Goal: Register for event/course

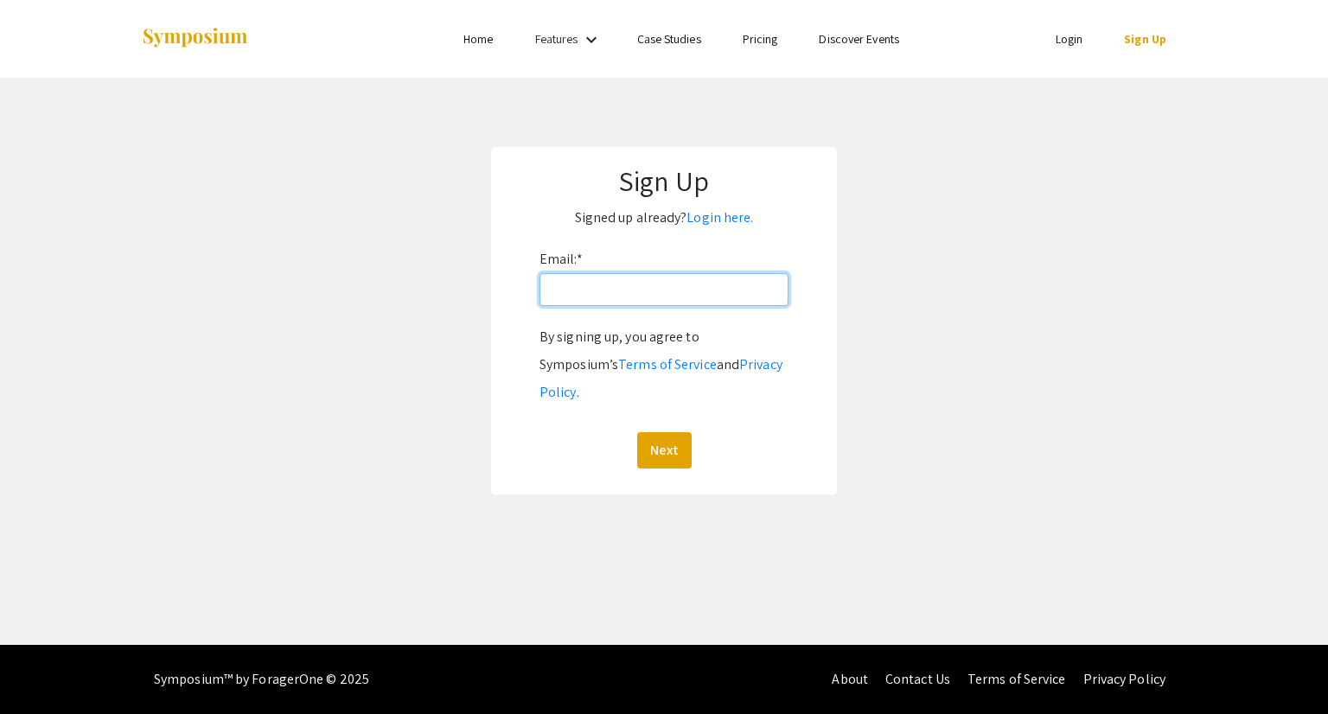
click at [747, 288] on input "Email: *" at bounding box center [664, 289] width 249 height 33
type input "[EMAIL_ADDRESS][DOMAIN_NAME]"
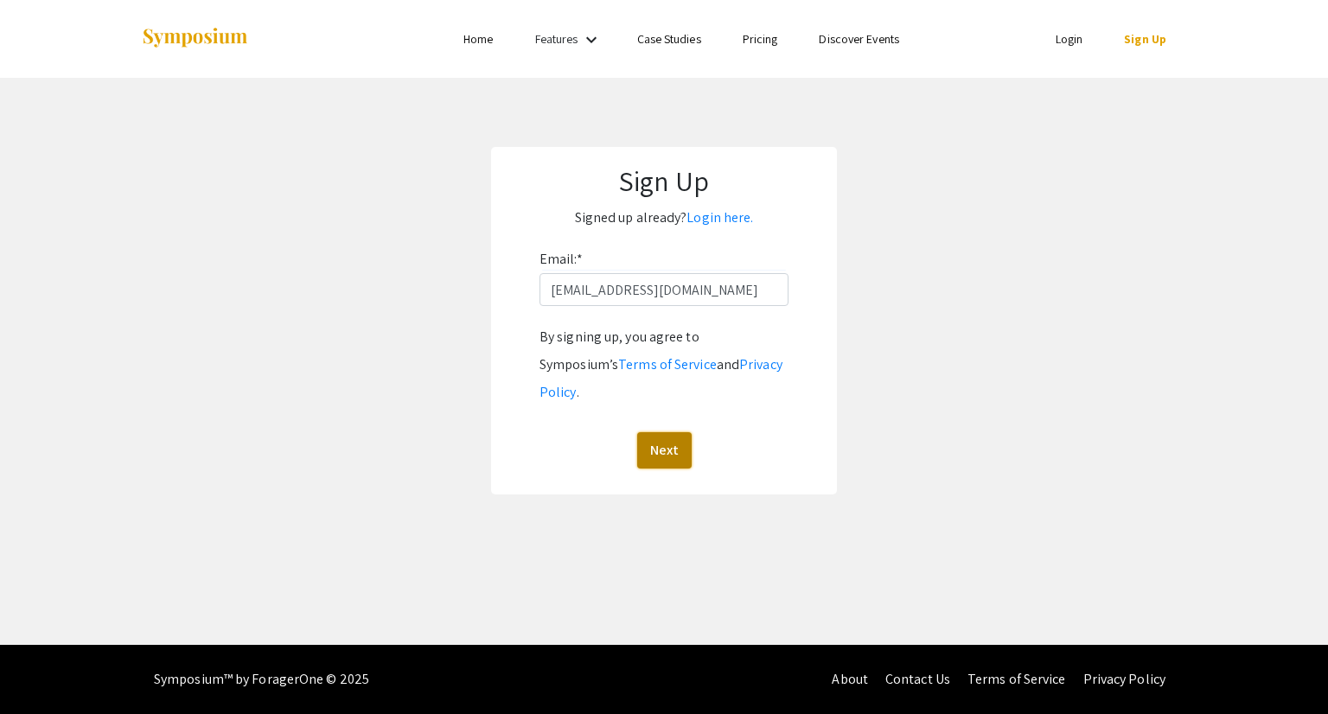
click at [664, 432] on button "Next" at bounding box center [664, 450] width 54 height 36
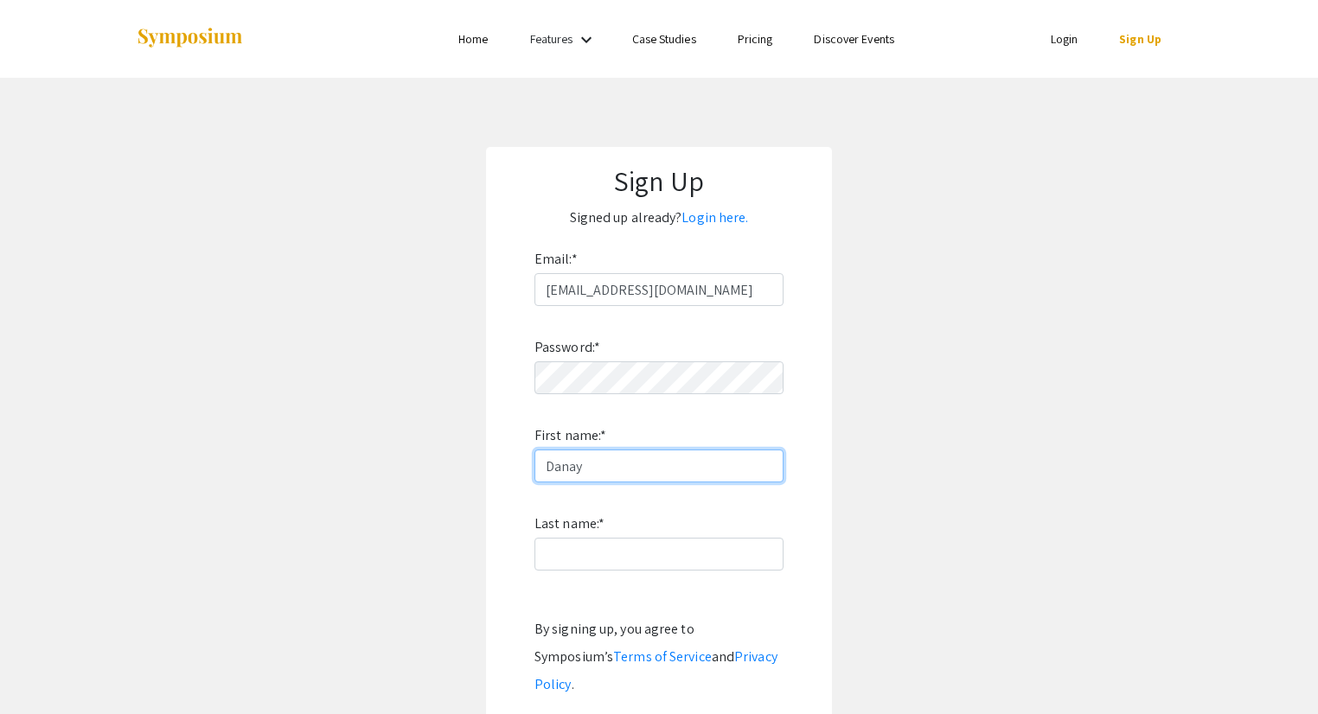
type input "Danay"
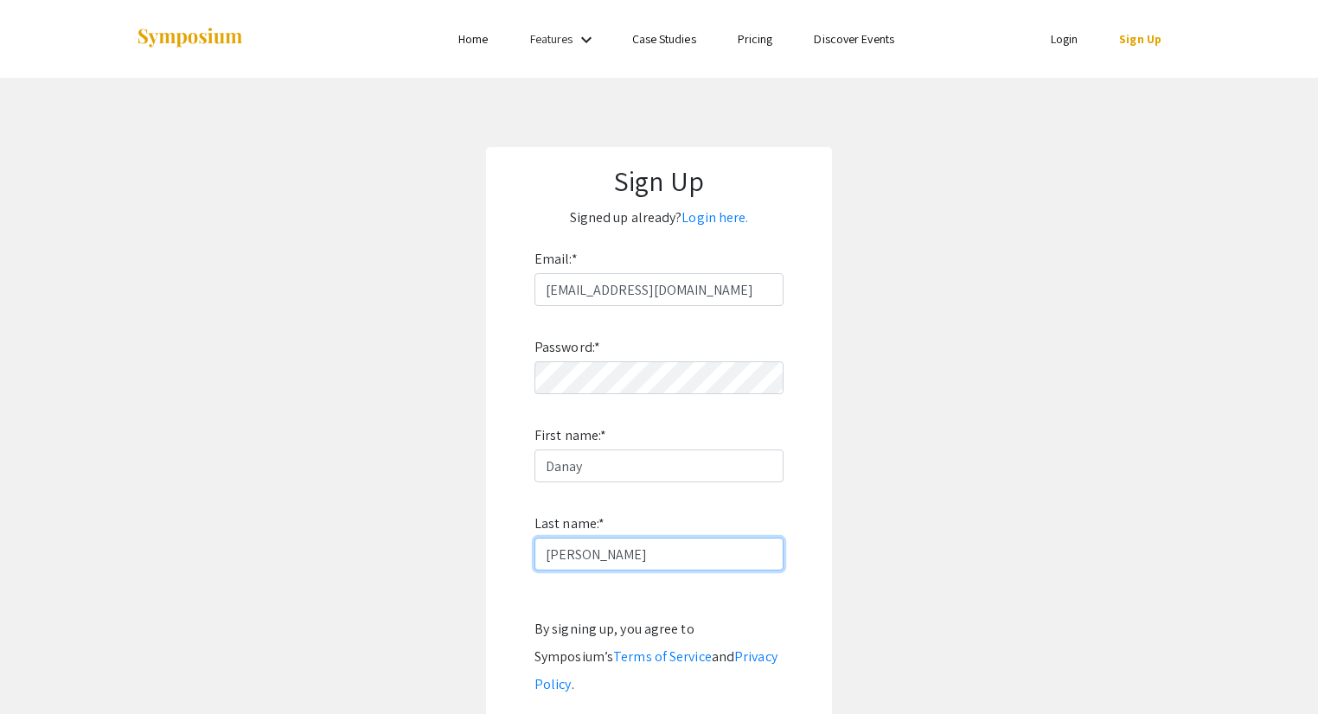
type input "[PERSON_NAME]"
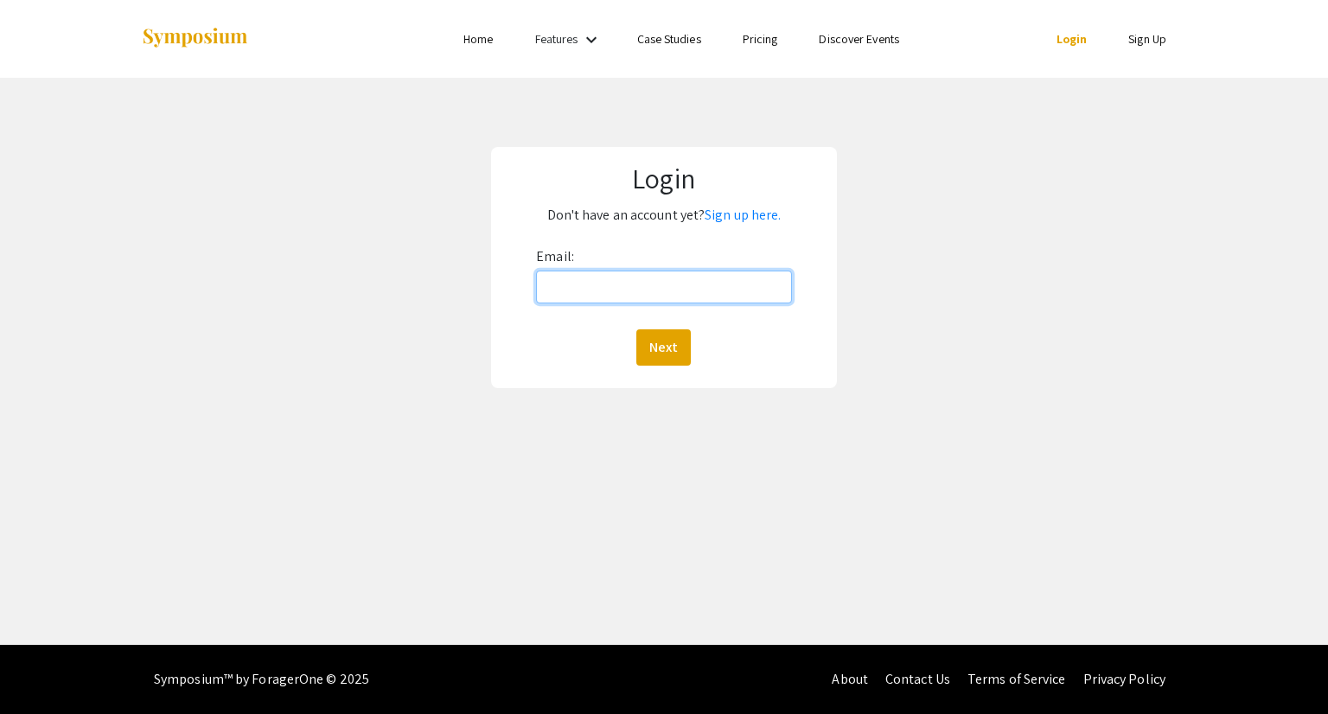
click at [742, 278] on input "Email:" at bounding box center [663, 287] width 255 height 33
type input "[EMAIL_ADDRESS][DOMAIN_NAME]"
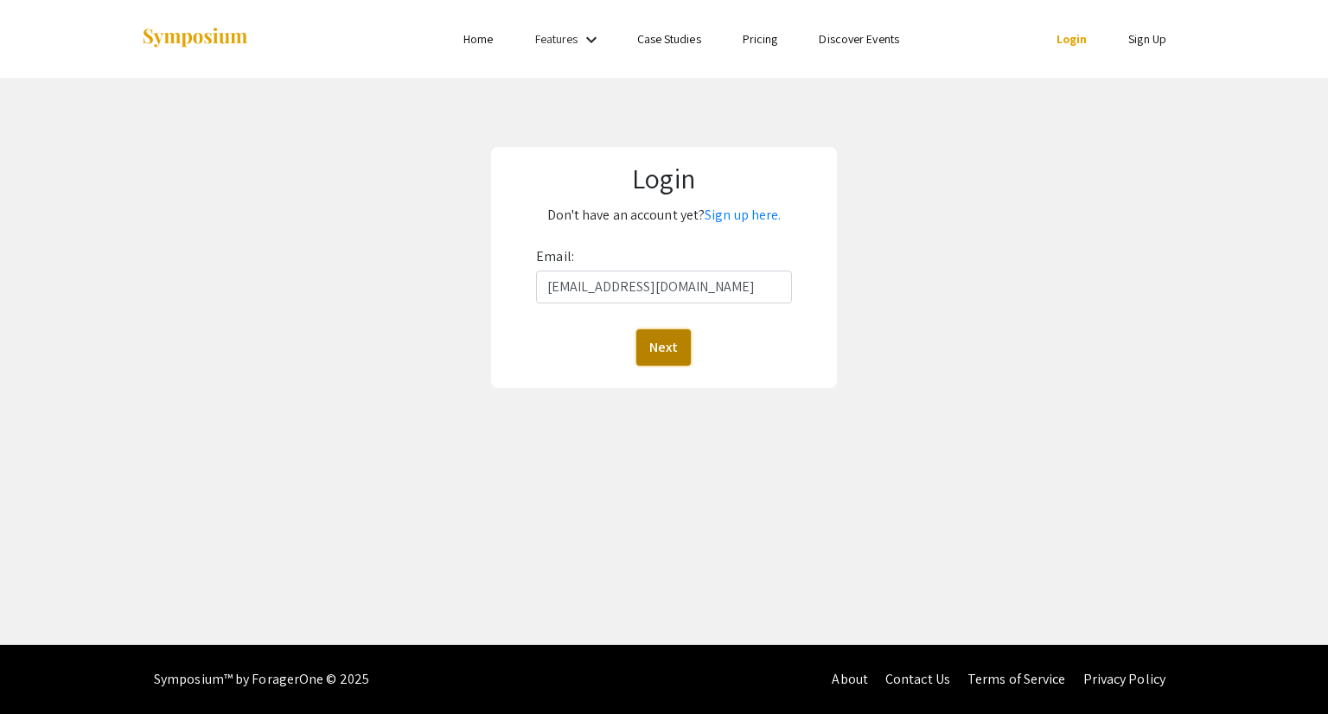
click at [688, 347] on button "Next" at bounding box center [663, 347] width 54 height 36
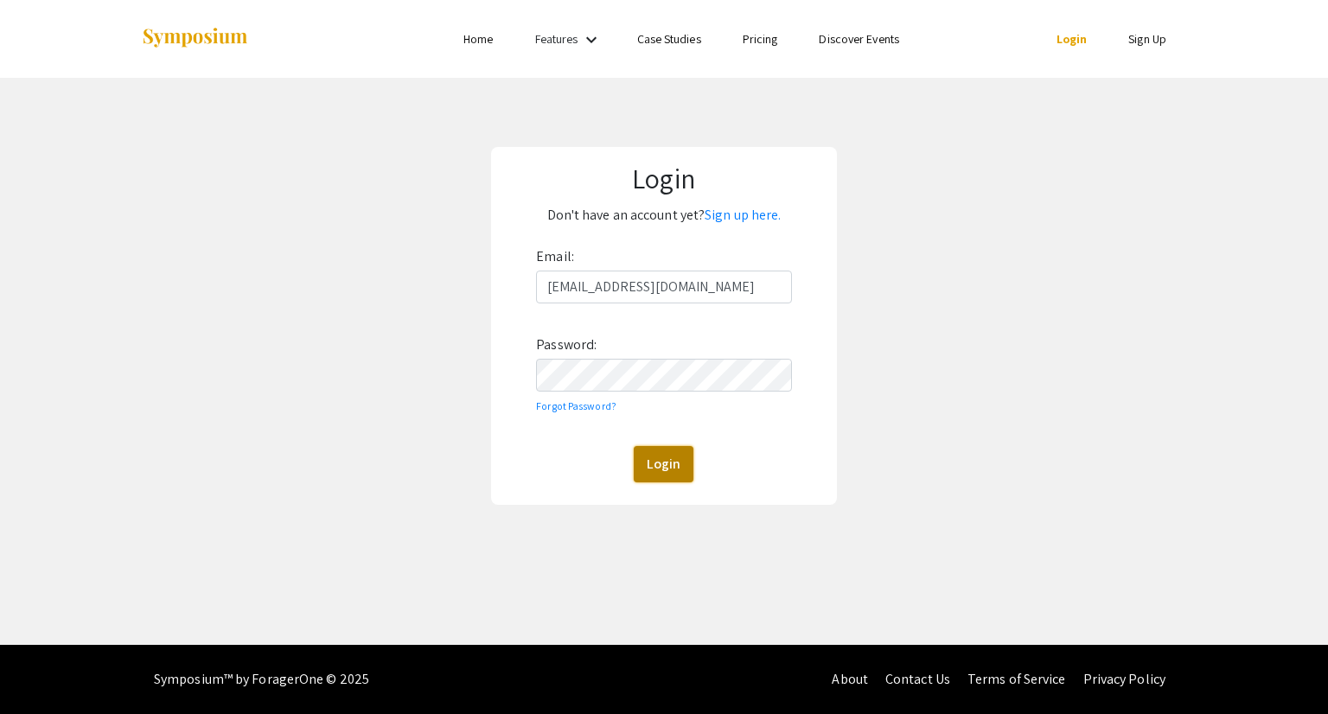
click at [663, 451] on button "Login" at bounding box center [664, 464] width 60 height 36
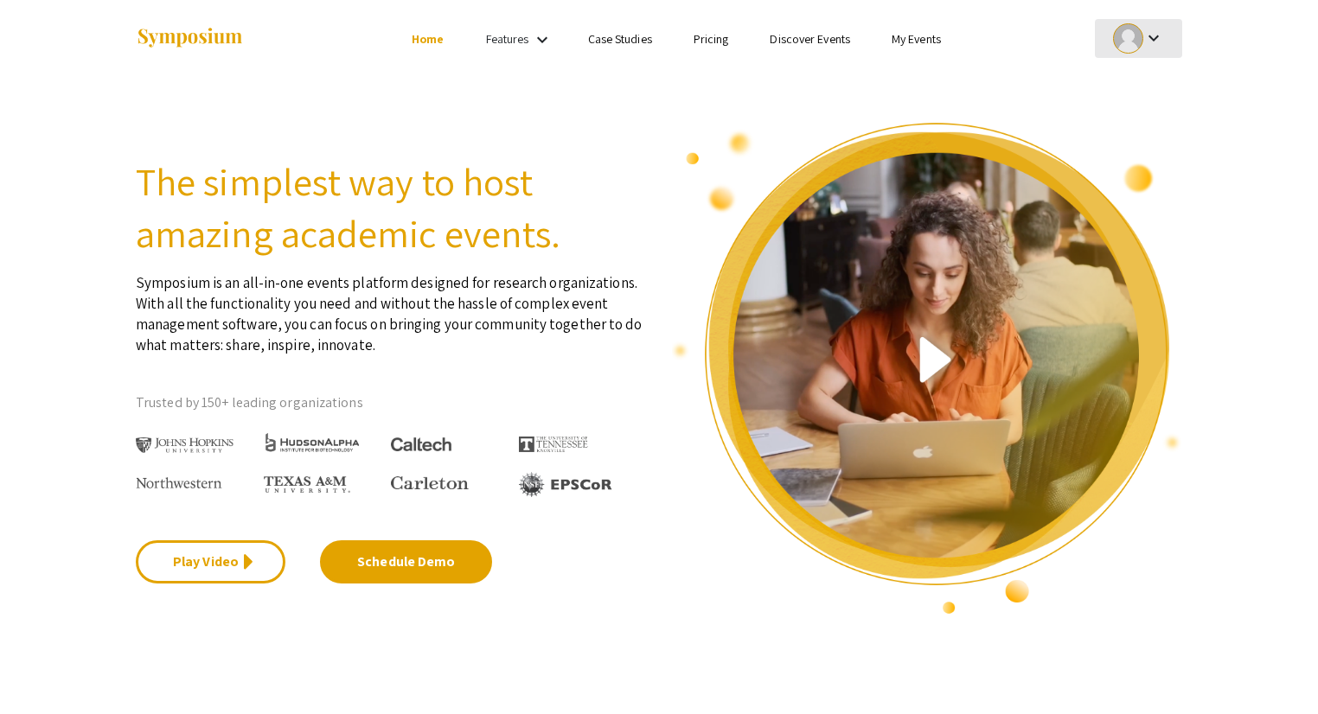
click at [1138, 49] on div at bounding box center [1128, 38] width 30 height 30
click at [1143, 99] on button "My Account" at bounding box center [1148, 86] width 106 height 42
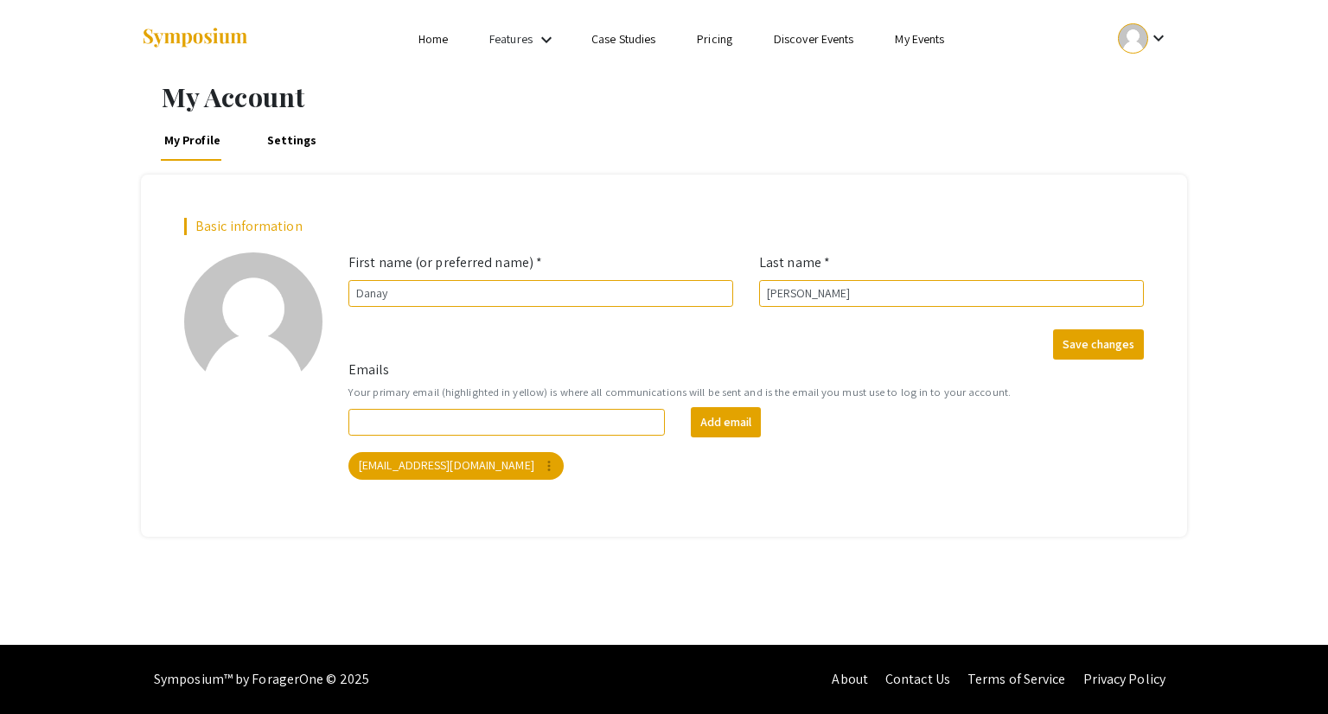
click at [916, 44] on link "My Events" at bounding box center [919, 39] width 49 height 16
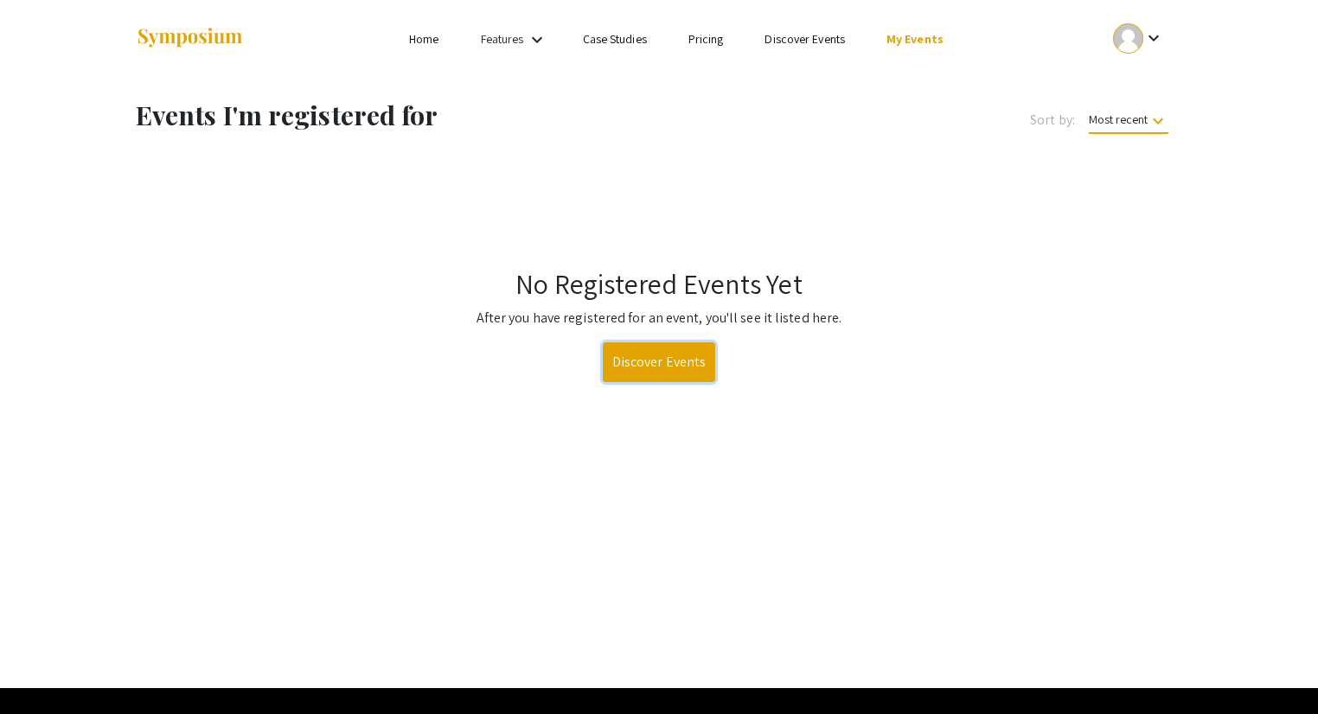
click at [641, 363] on link "Discover Events" at bounding box center [659, 362] width 113 height 40
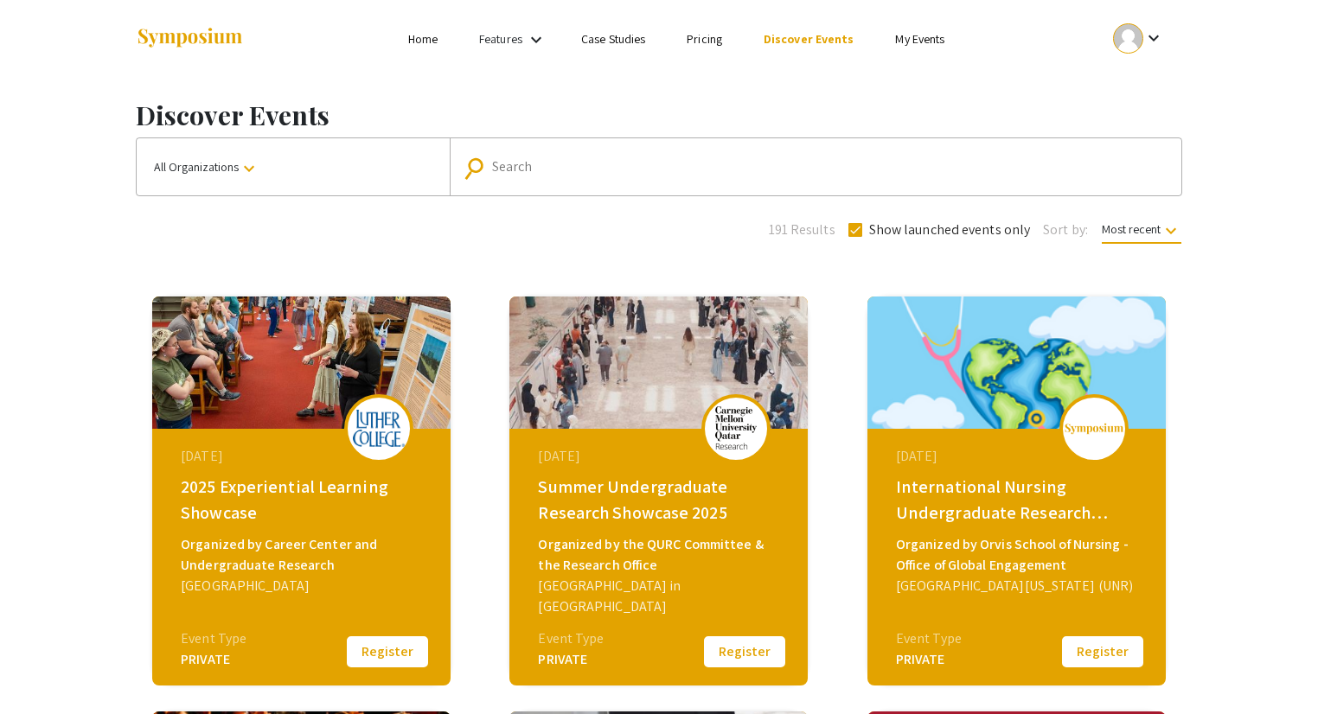
click at [558, 177] on div "Search" at bounding box center [825, 167] width 666 height 28
type input "hopkins"
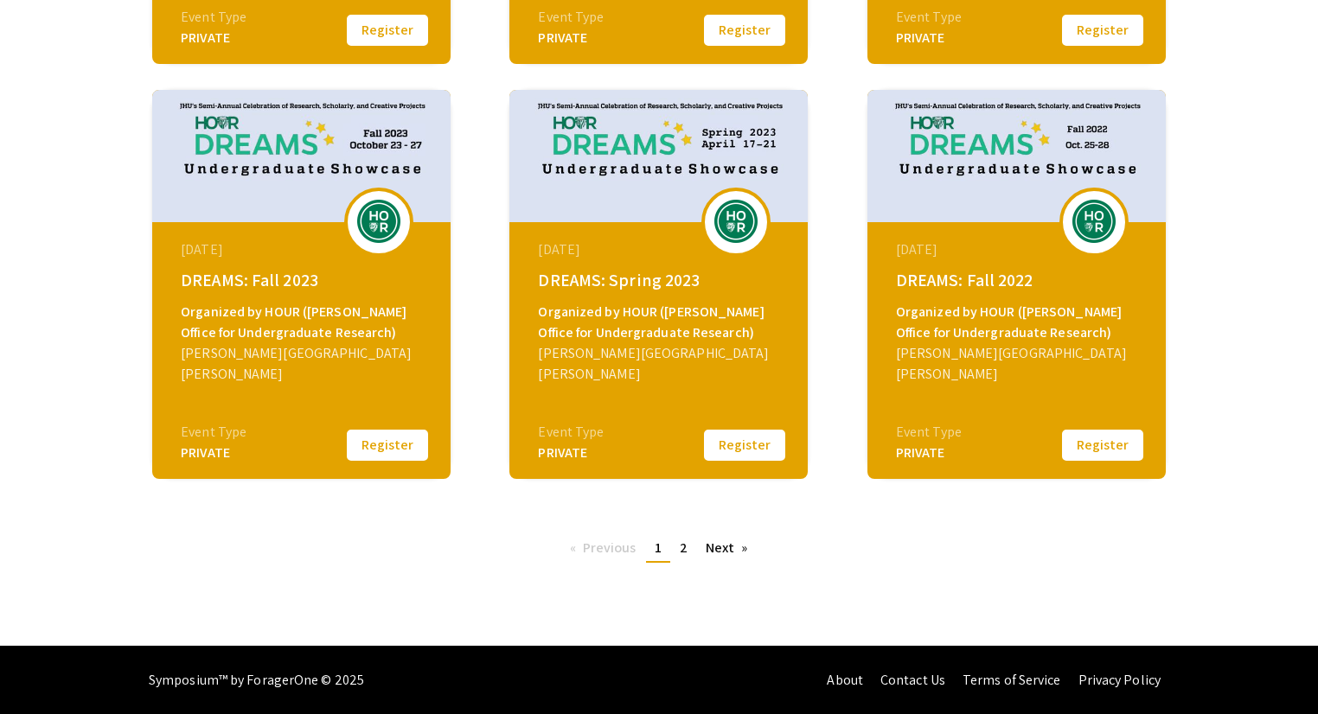
scroll to position [605, 0]
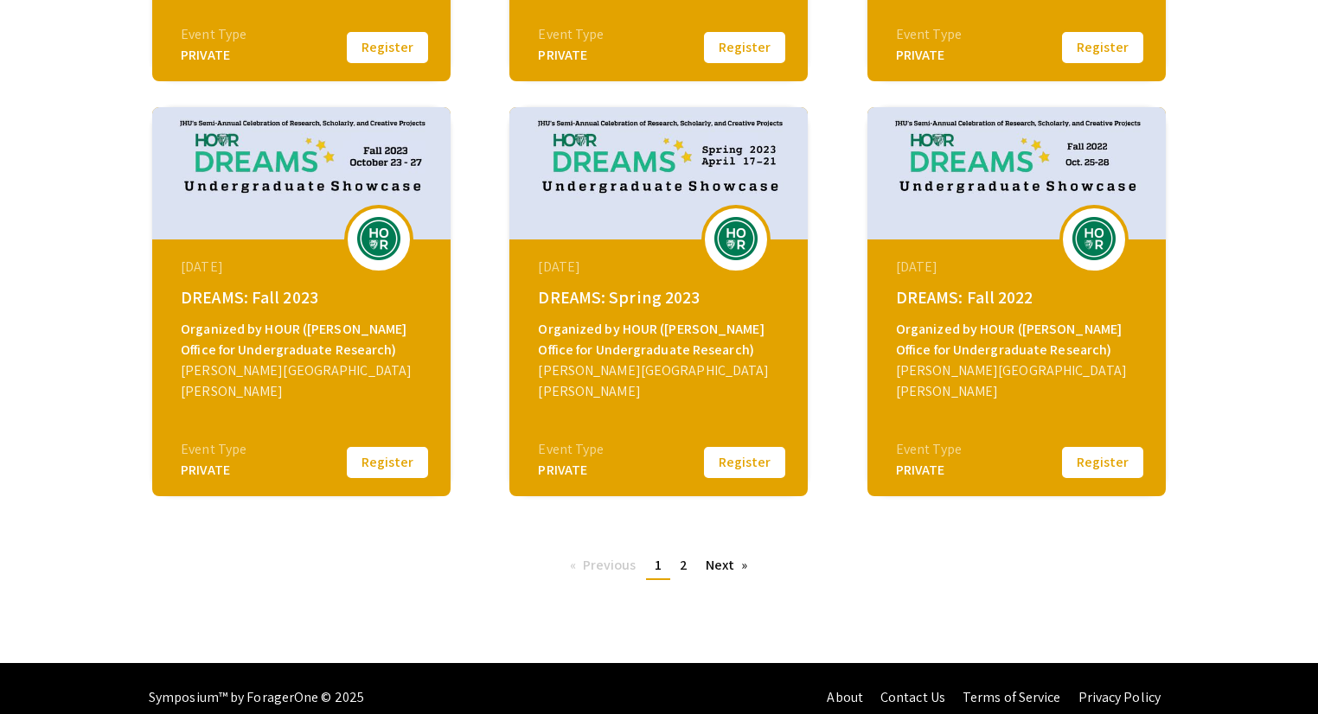
click at [723, 582] on pagination-controls "Previous page 1 / 2 You're on page 1 page 2 Next page" at bounding box center [659, 574] width 196 height 42
click at [715, 566] on link "Next page" at bounding box center [727, 566] width 60 height 26
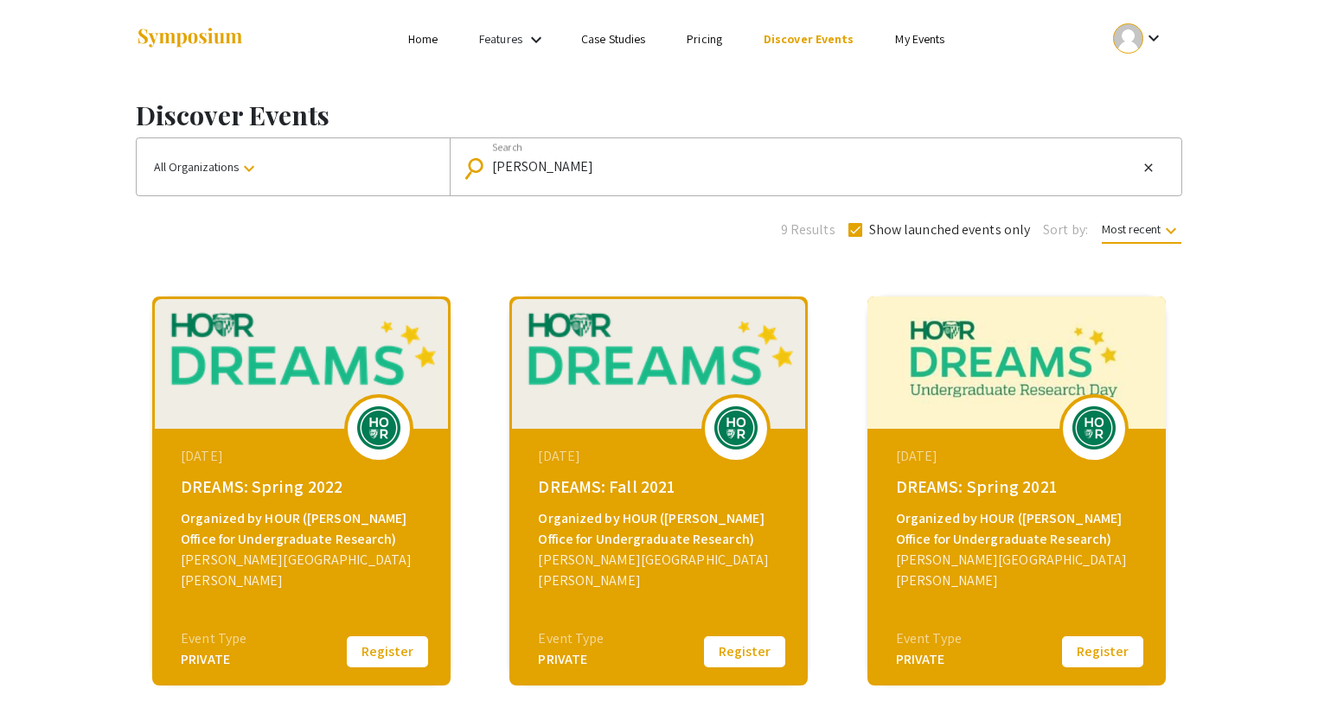
scroll to position [208, 0]
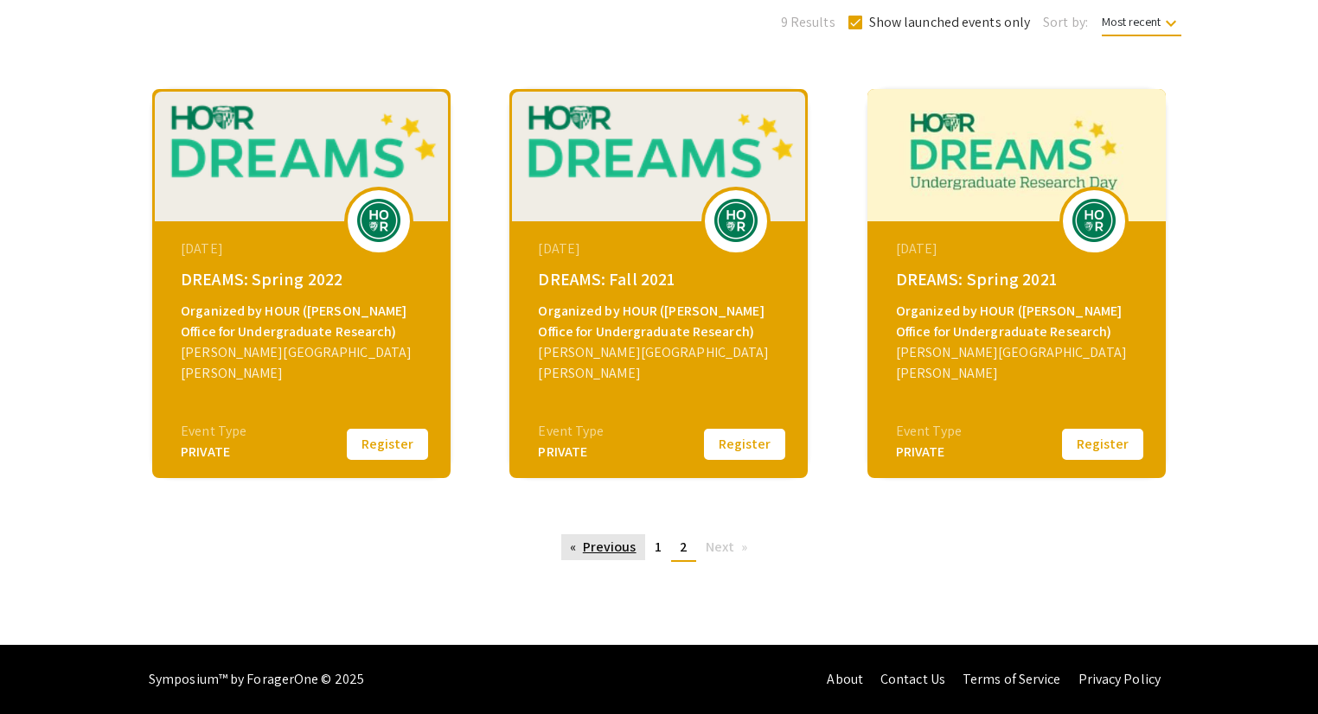
click at [609, 548] on link "Previous page" at bounding box center [603, 547] width 84 height 26
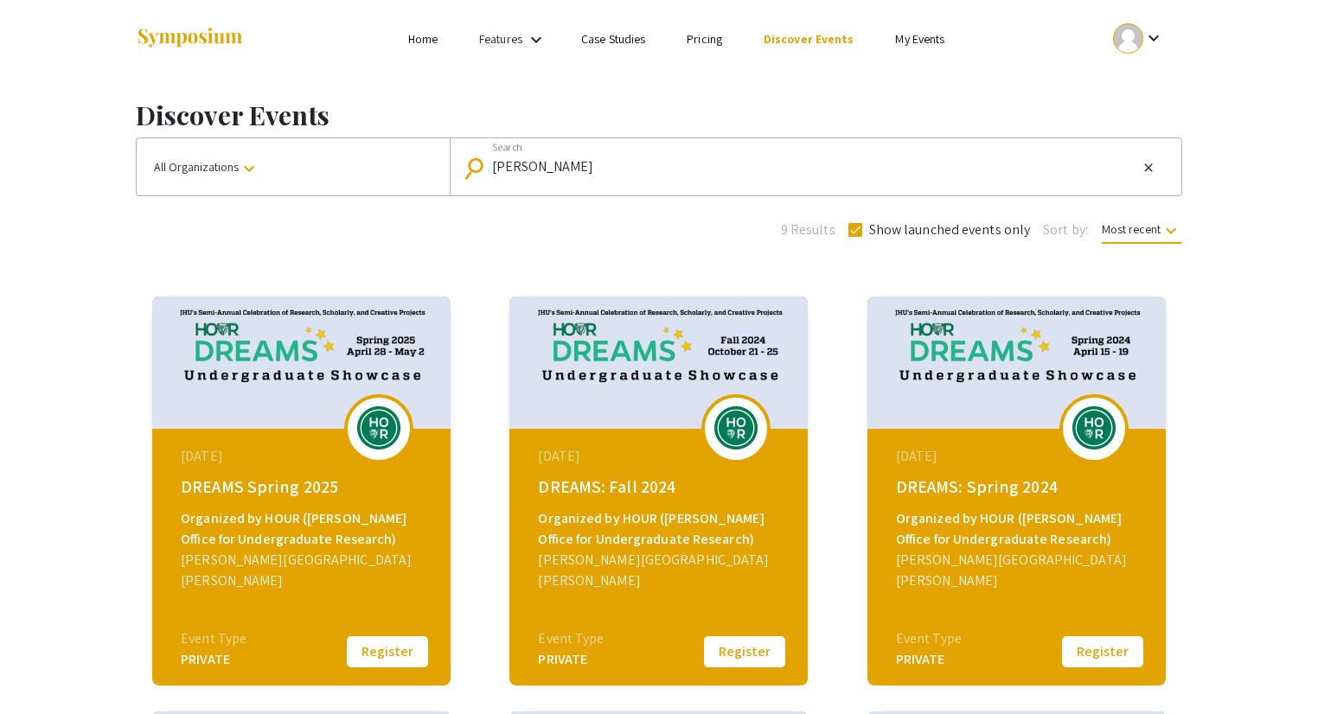
click at [429, 37] on link "Home" at bounding box center [422, 39] width 29 height 16
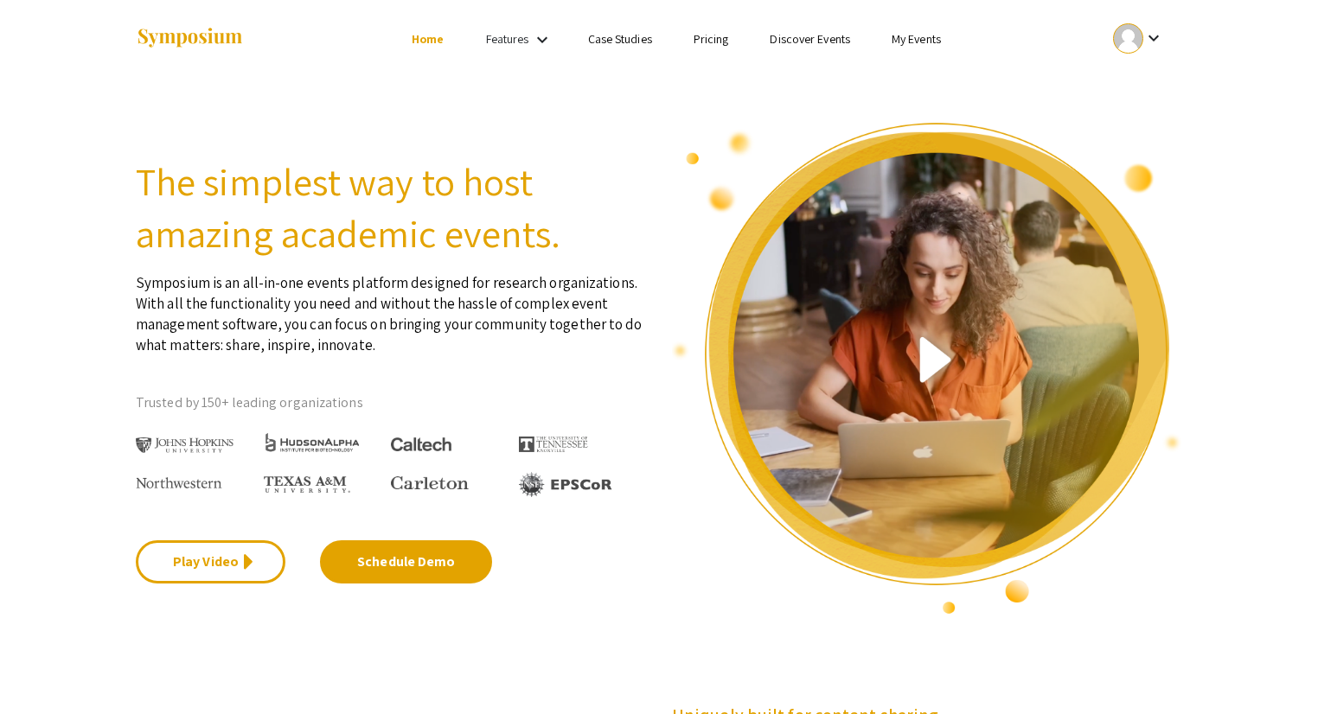
click at [535, 35] on mat-icon "keyboard_arrow_down" at bounding box center [542, 39] width 21 height 21
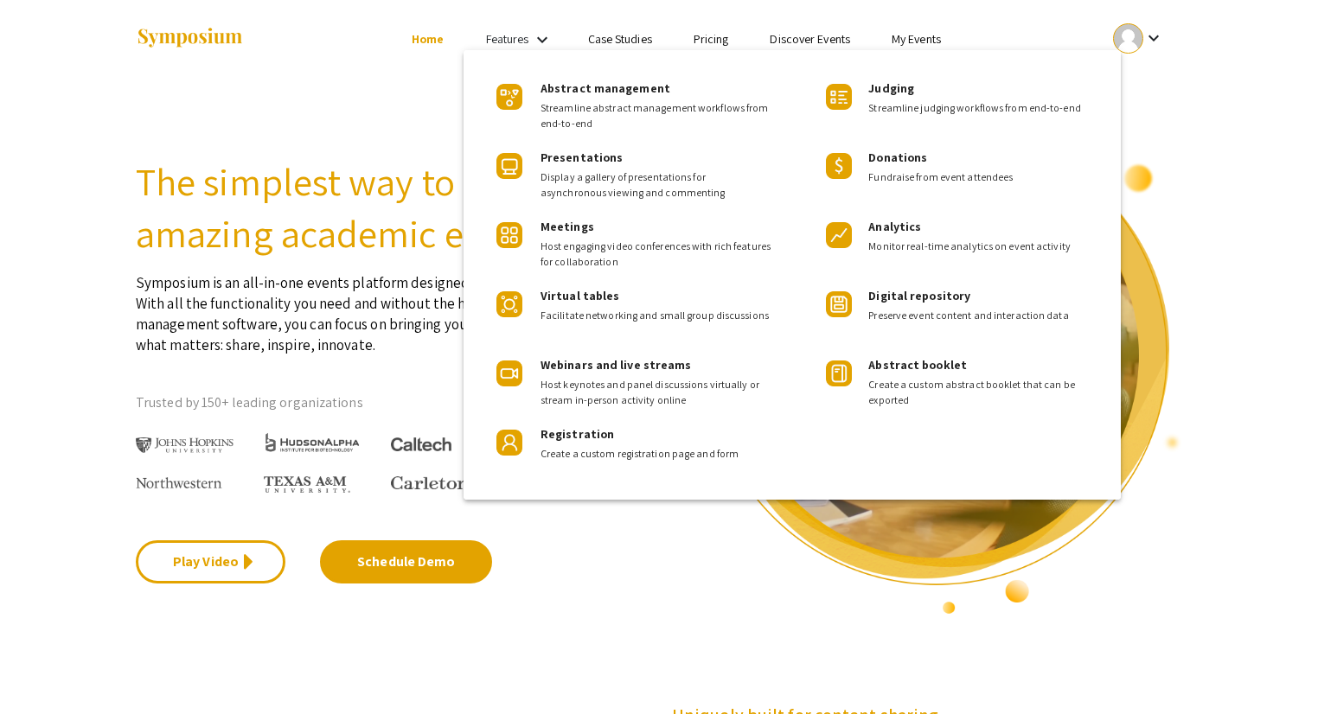
click at [456, 61] on div at bounding box center [659, 357] width 1318 height 714
